Goal: Obtain resource: Download file/media

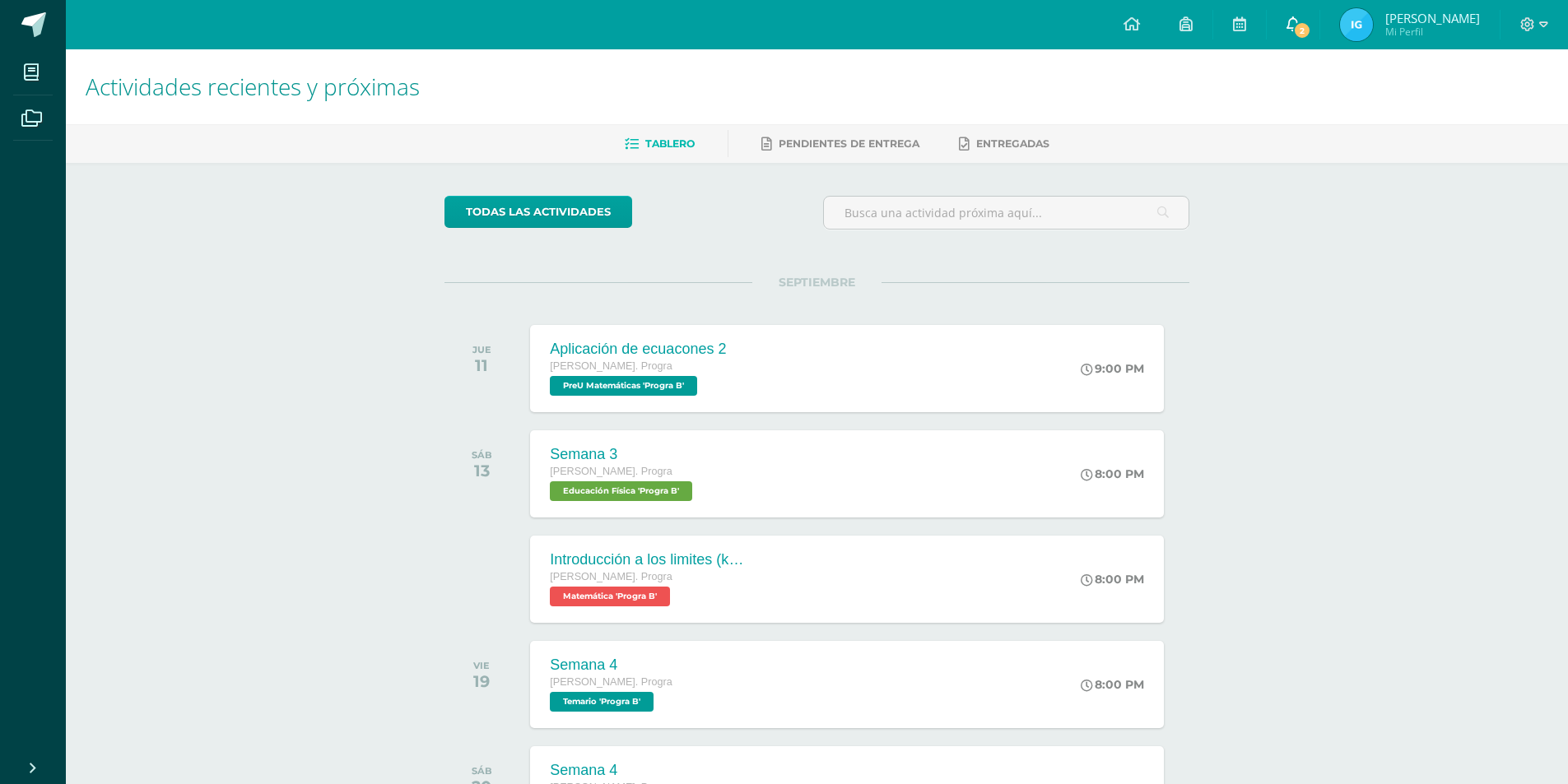
click at [1294, 13] on link "2" at bounding box center [1293, 24] width 53 height 49
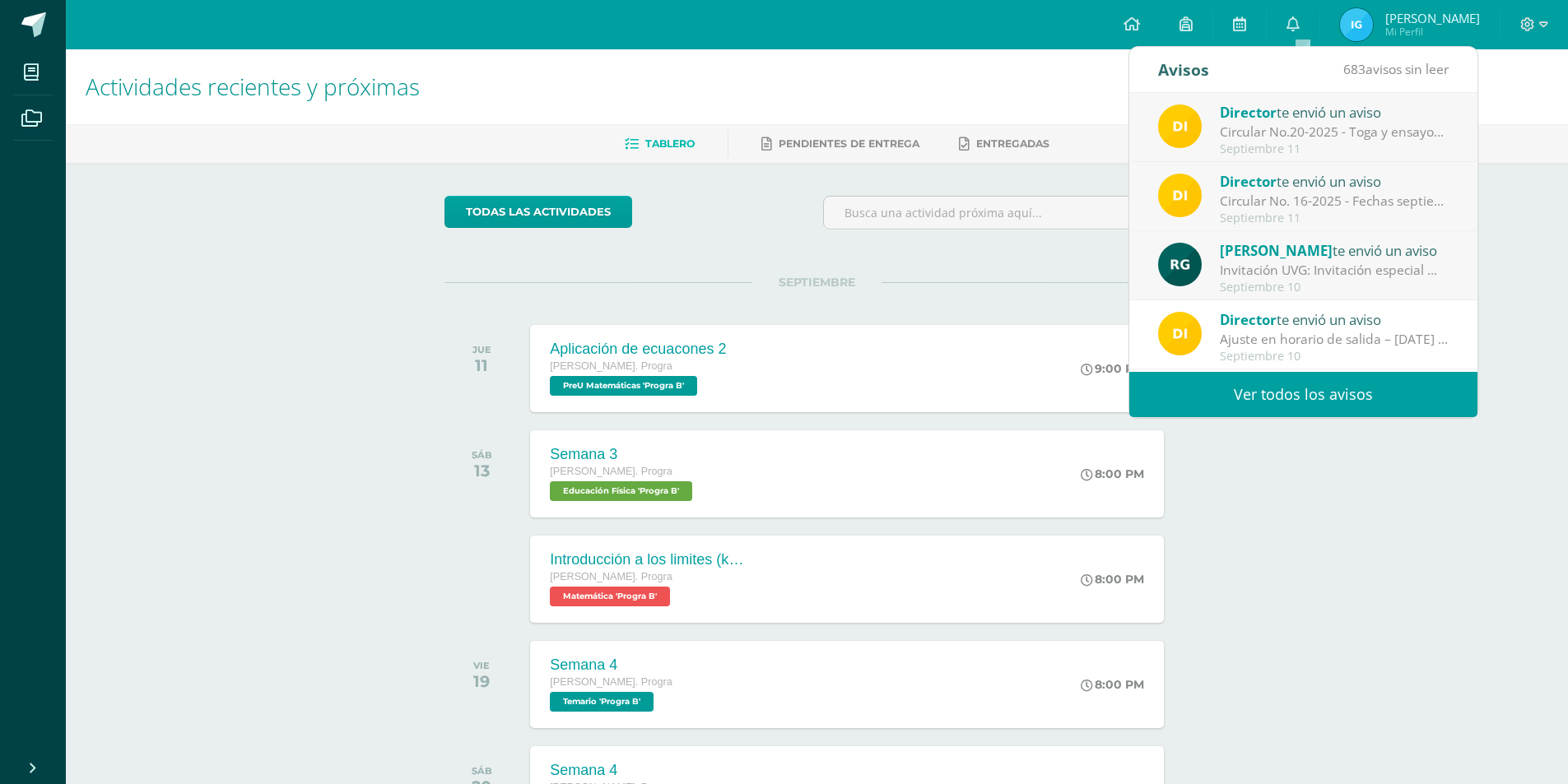
click at [1285, 188] on div "Director te envió un aviso" at bounding box center [1334, 181] width 229 height 22
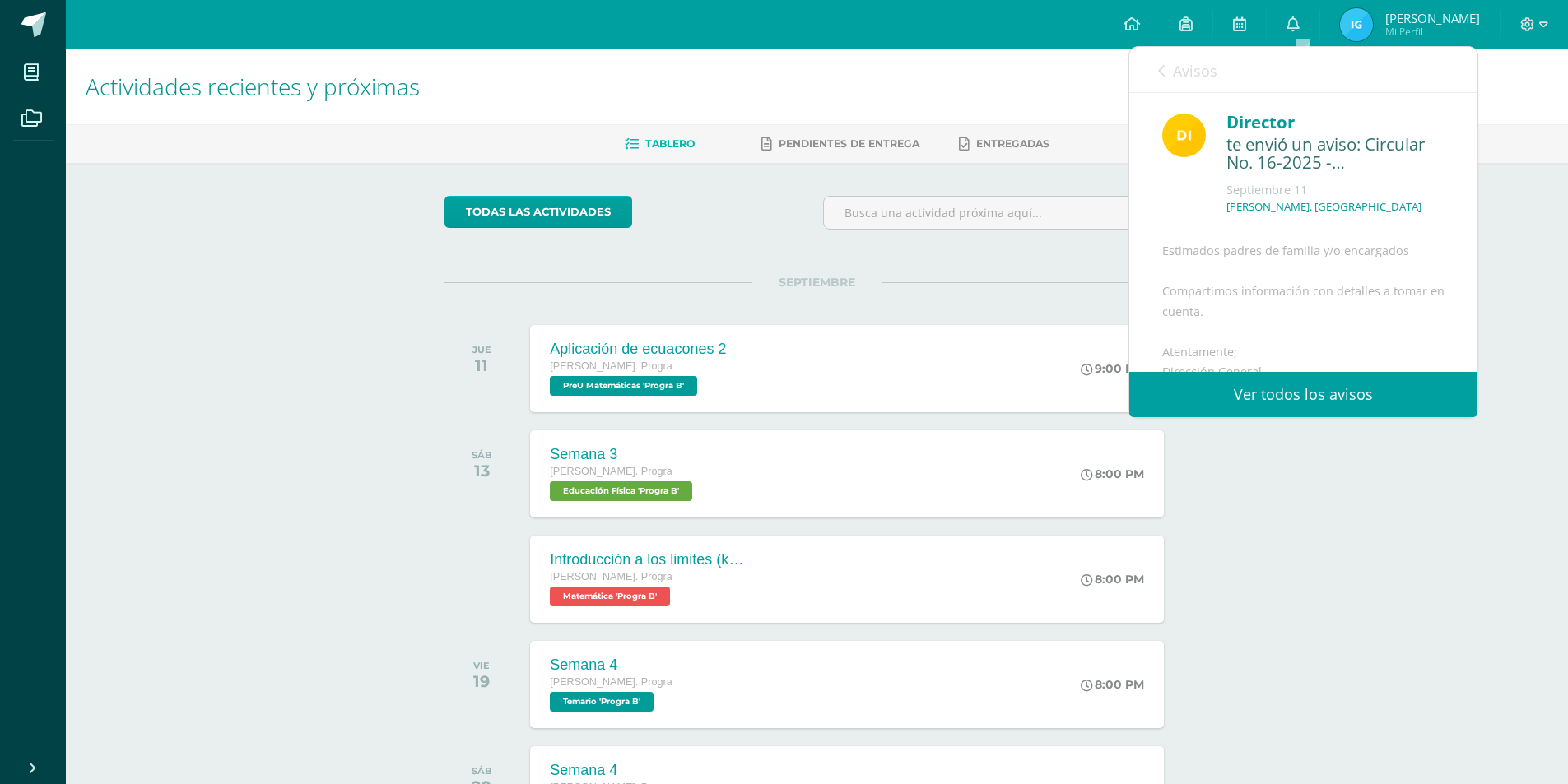
scroll to position [240, 0]
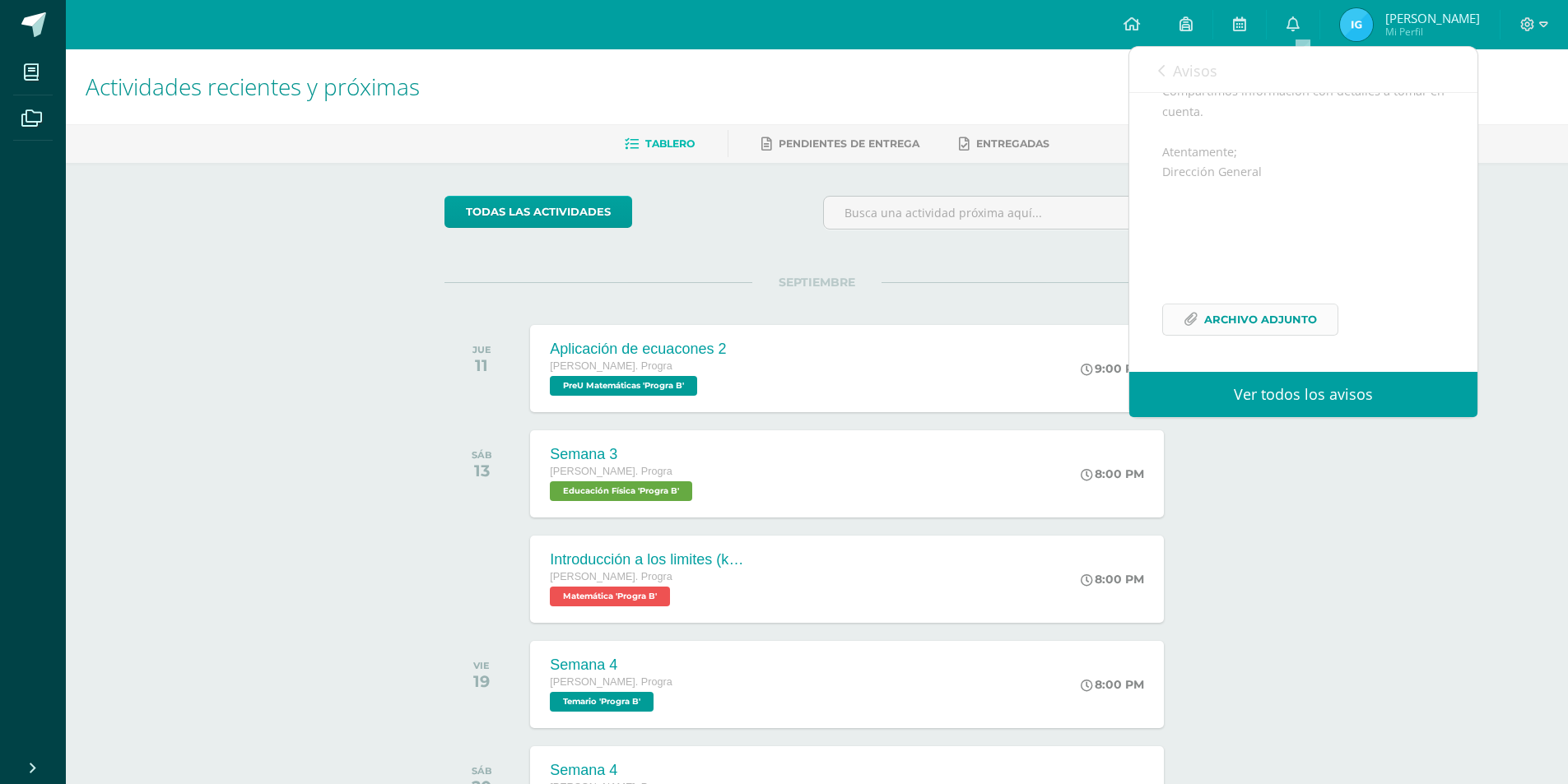
click at [1235, 324] on span "Archivo Adjunto" at bounding box center [1260, 319] width 113 height 30
click at [1297, 22] on icon at bounding box center [1293, 23] width 13 height 15
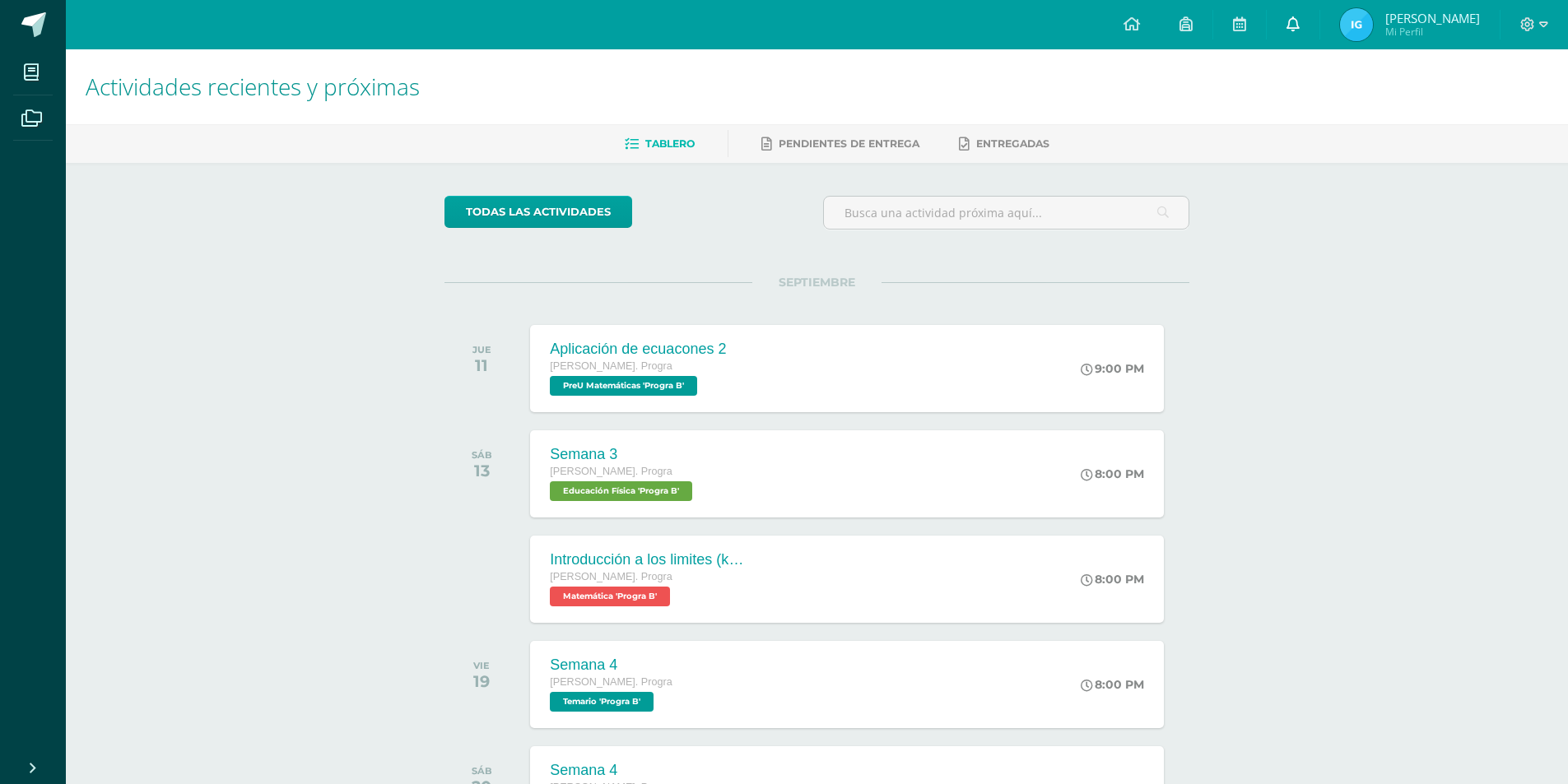
click at [1311, 35] on link "0" at bounding box center [1293, 24] width 53 height 49
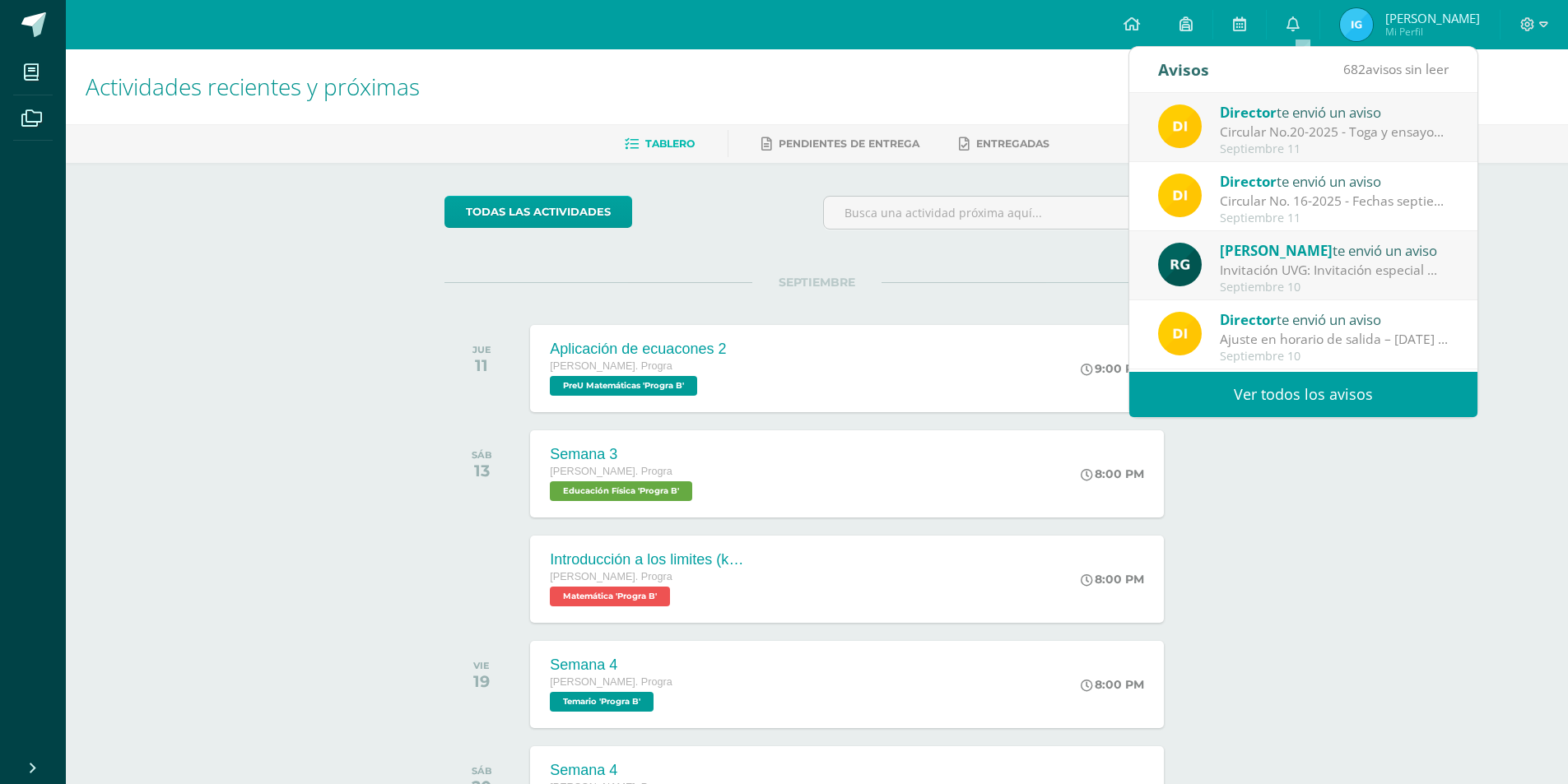
click at [1337, 125] on div "Circular No.20-2025 - Toga y ensayos [PERSON_NAME]: Estimados padres de familia…" at bounding box center [1334, 132] width 229 height 19
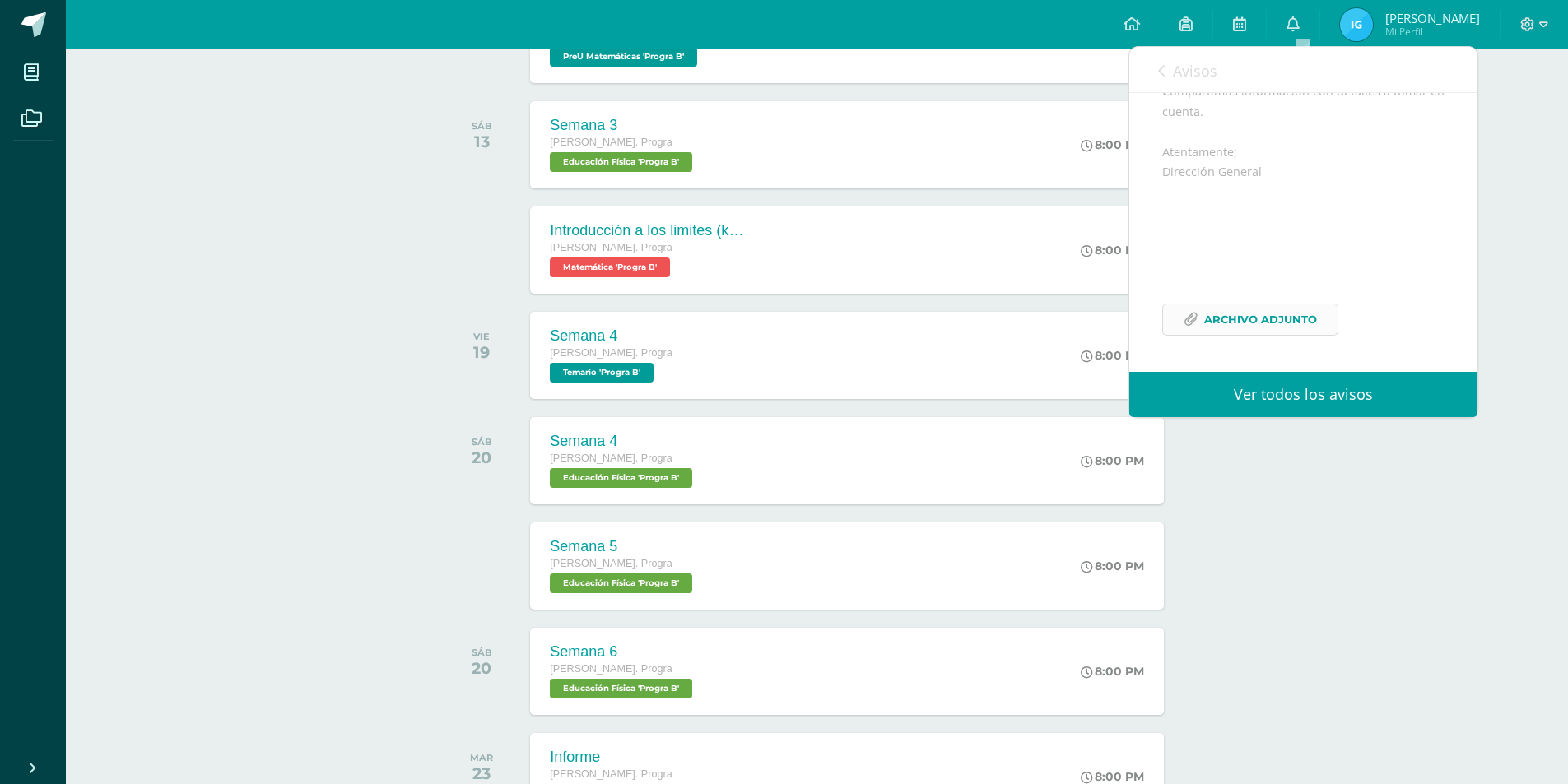
click at [1234, 324] on span "Archivo Adjunto" at bounding box center [1260, 319] width 113 height 30
click at [1459, 626] on div "Actividades recientes y próximas Tablero Pendientes de entrega Entregadas todas…" at bounding box center [816, 580] width 1503 height 1721
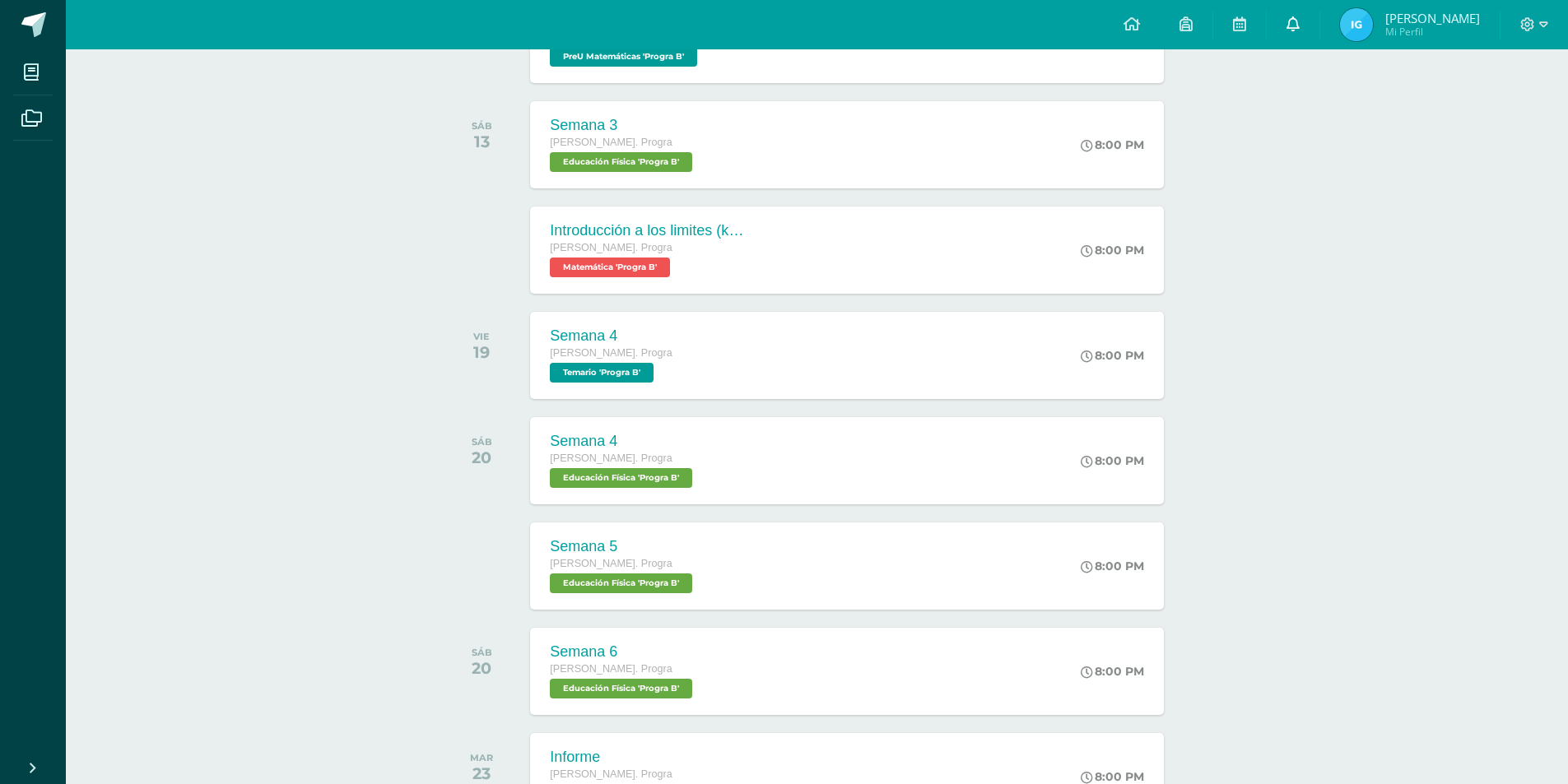
click at [1301, 6] on link "0" at bounding box center [1293, 24] width 53 height 49
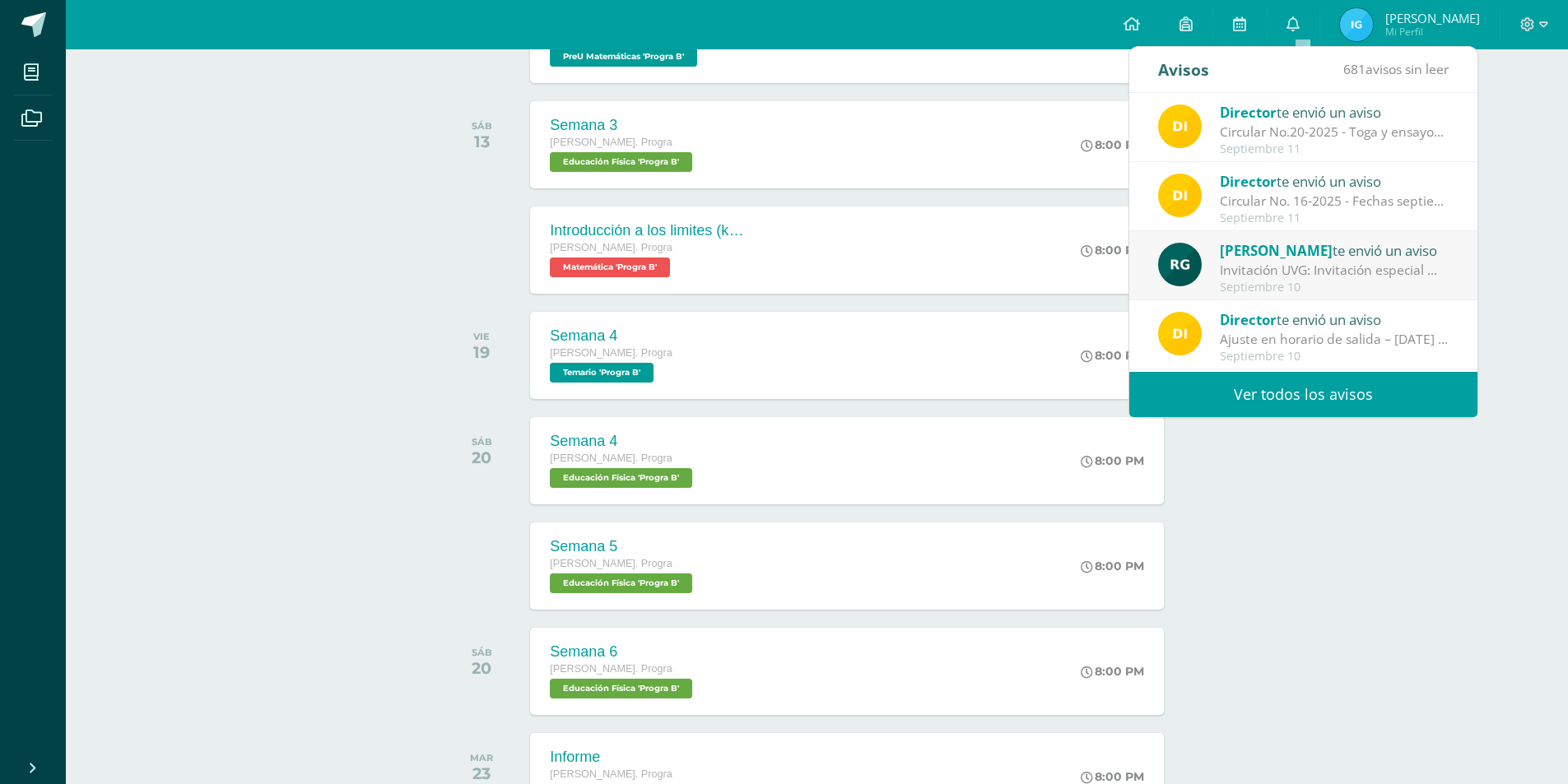
click at [1359, 200] on div "Circular No. 16-2025 - Fechas septiembre: Estimados padres de familia y/o encar…" at bounding box center [1334, 201] width 229 height 19
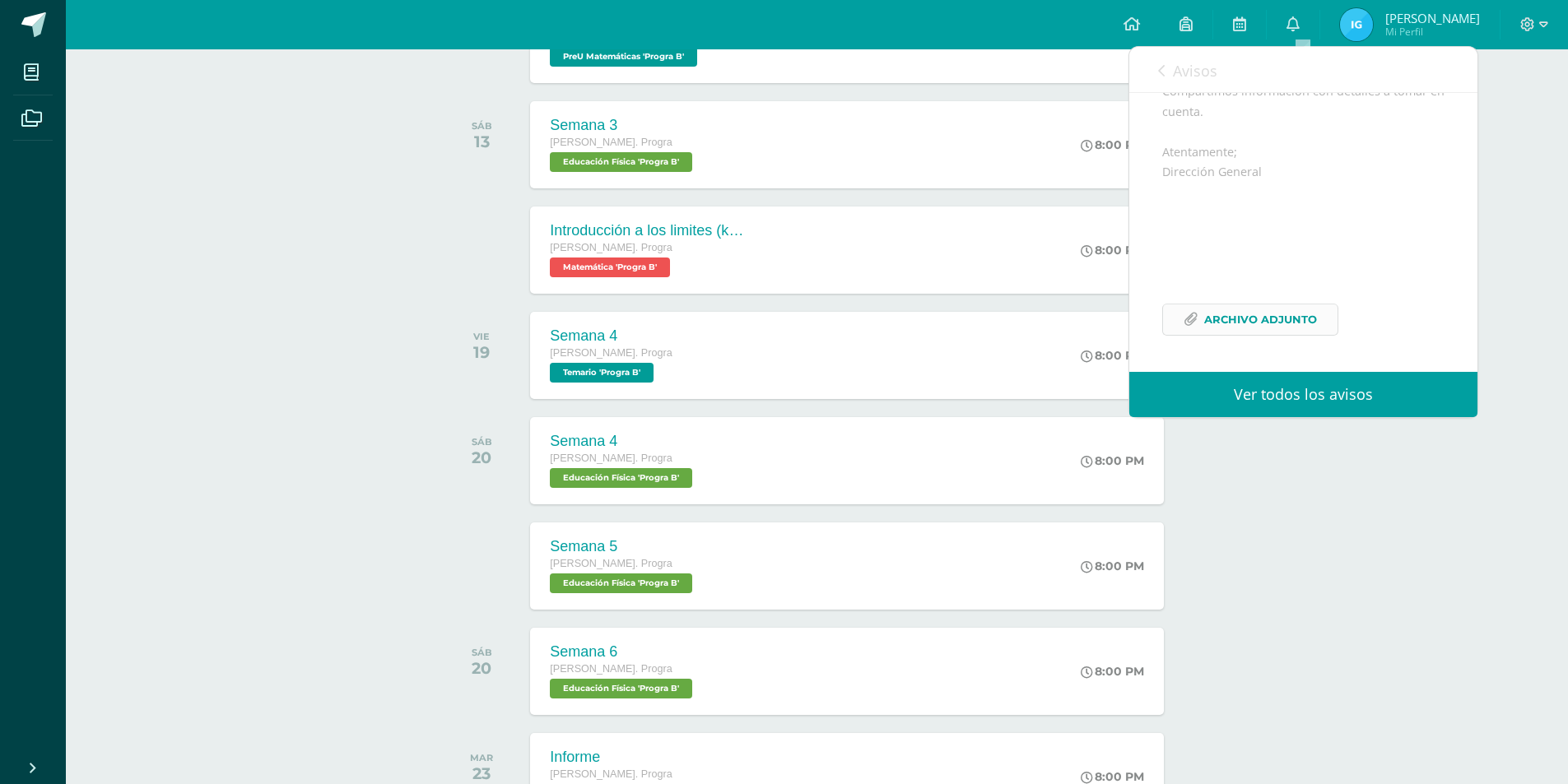
click at [1268, 312] on span "Archivo Adjunto" at bounding box center [1260, 319] width 113 height 30
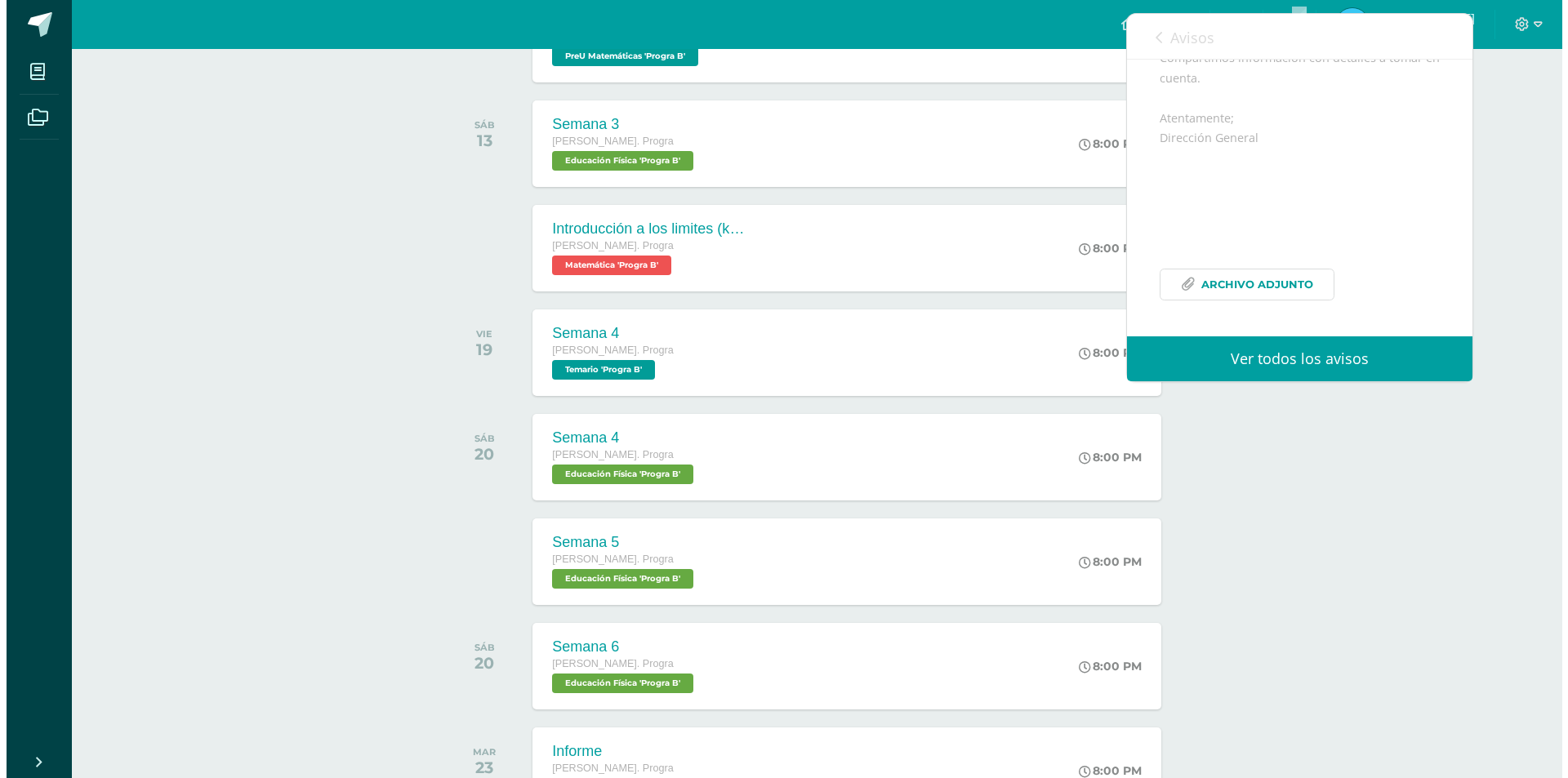
scroll to position [0, 0]
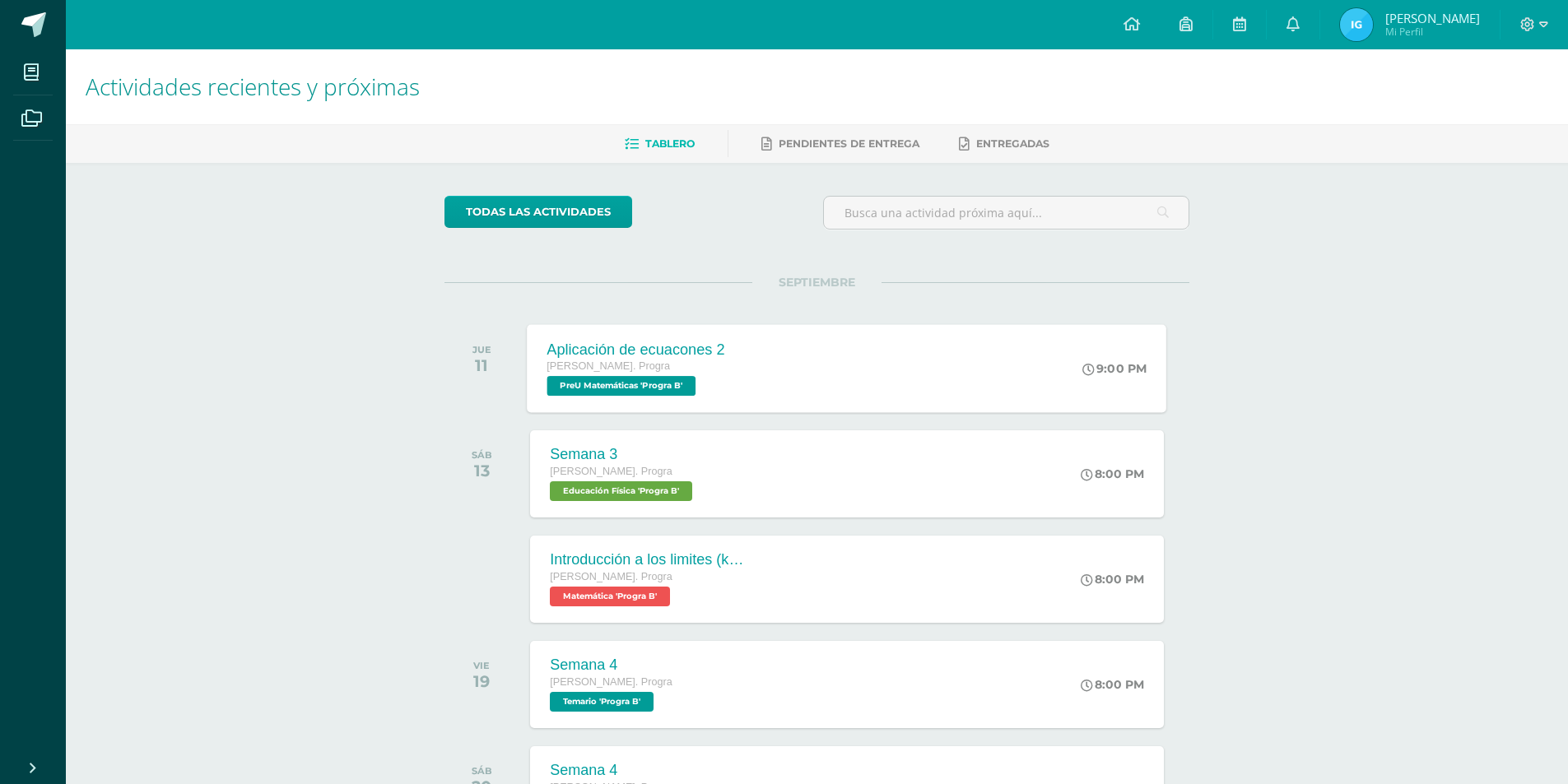
click at [840, 367] on div "Aplicación de ecuacones 2 [PERSON_NAME]. Progra PreU Matemáticas 'Progra B' 9:0…" at bounding box center [847, 369] width 640 height 88
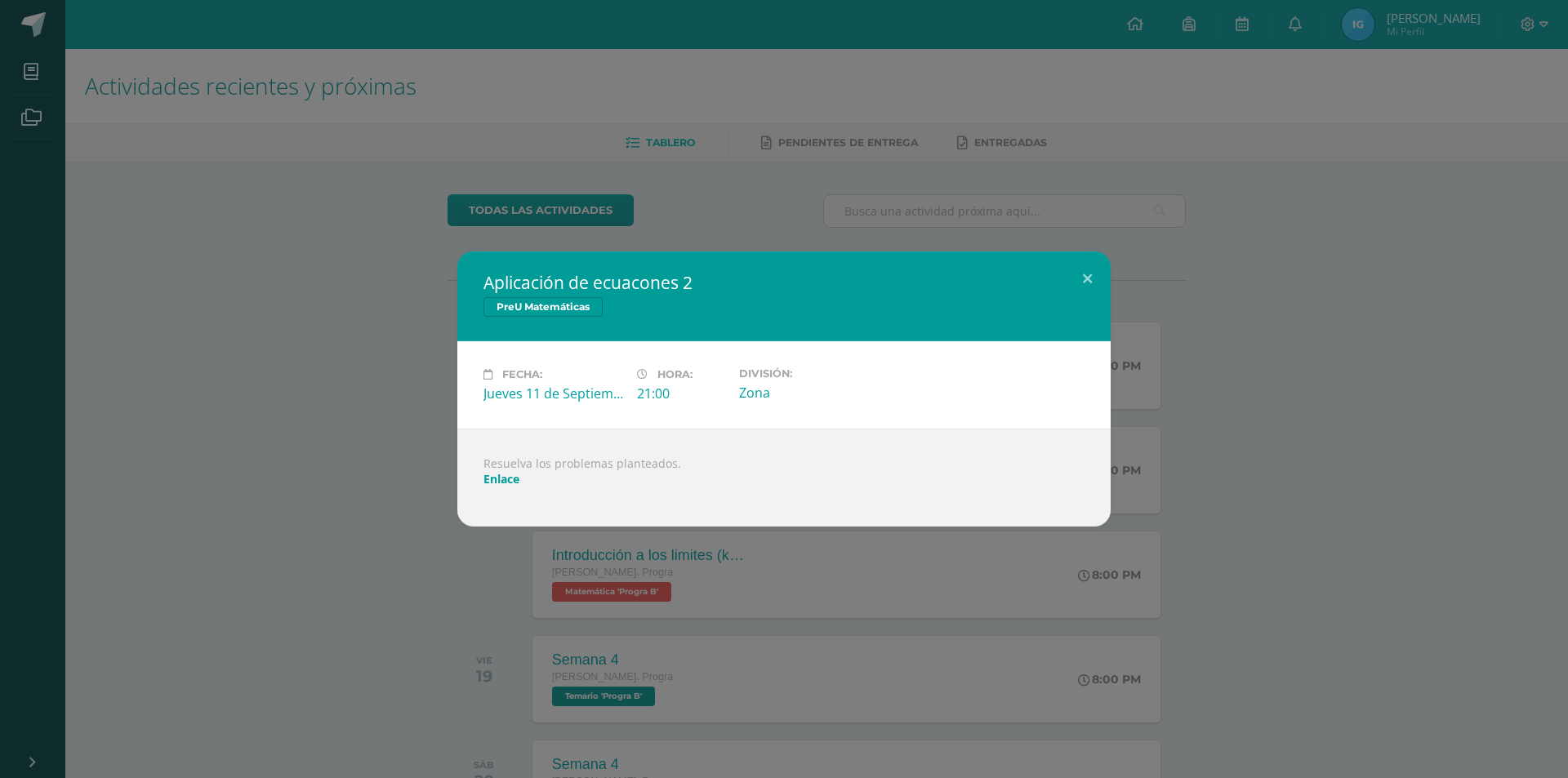
click at [517, 485] on link "Enlace" at bounding box center [501, 478] width 36 height 15
